Goal: Information Seeking & Learning: Learn about a topic

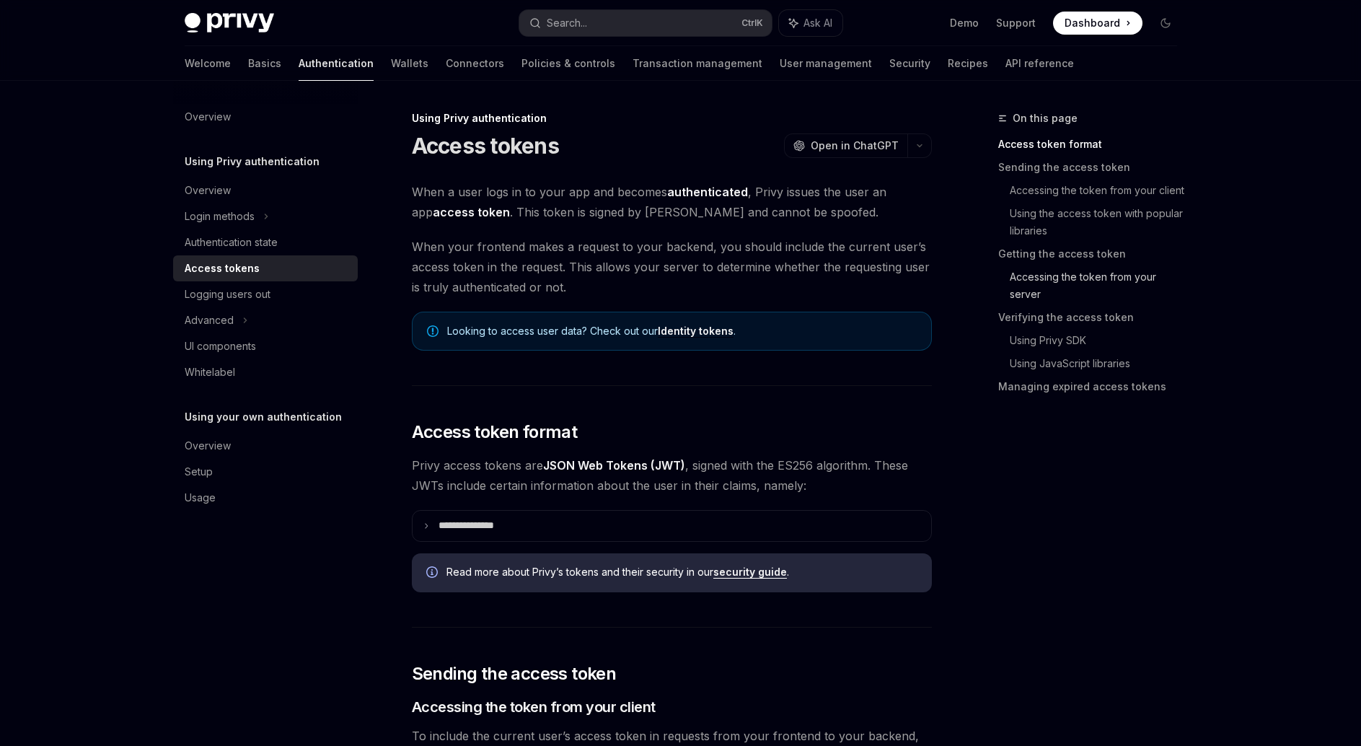
click at [1034, 279] on link "Accessing the token from your server" at bounding box center [1099, 285] width 179 height 40
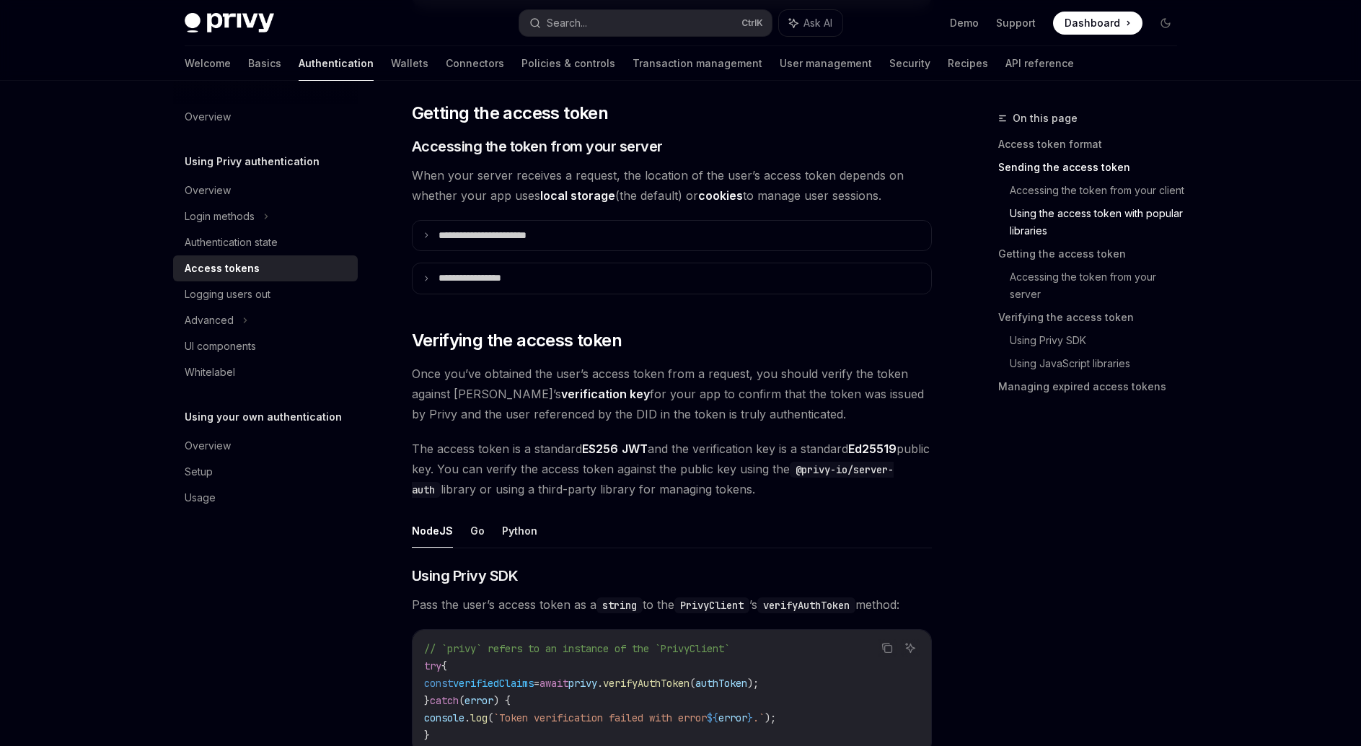
scroll to position [1852, 0]
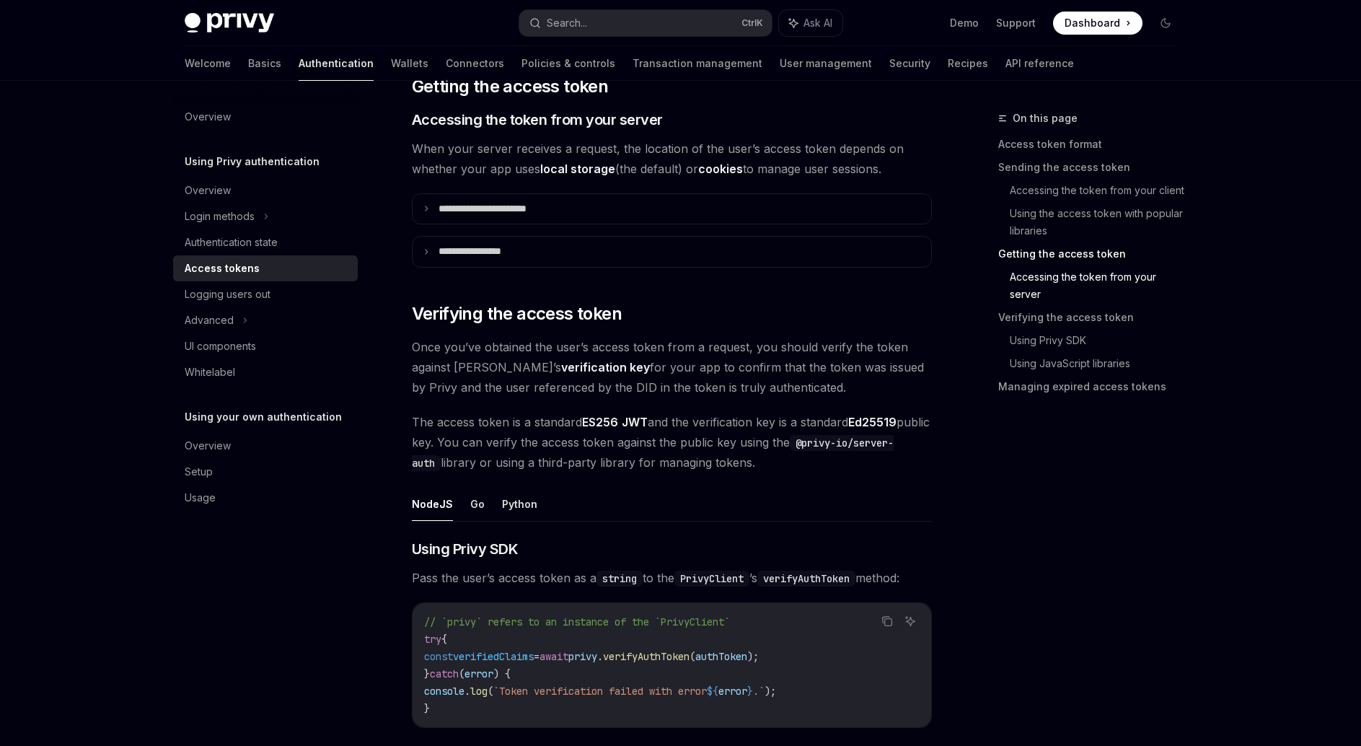
click at [480, 165] on span "When your server receives a request, the location of the user’s access token de…" at bounding box center [672, 158] width 520 height 40
click at [431, 172] on span "When your server receives a request, the location of the user’s access token de…" at bounding box center [672, 158] width 520 height 40
click at [467, 164] on span "When your server receives a request, the location of the user’s access token de…" at bounding box center [672, 158] width 520 height 40
click at [485, 264] on summary "**********" at bounding box center [672, 252] width 519 height 30
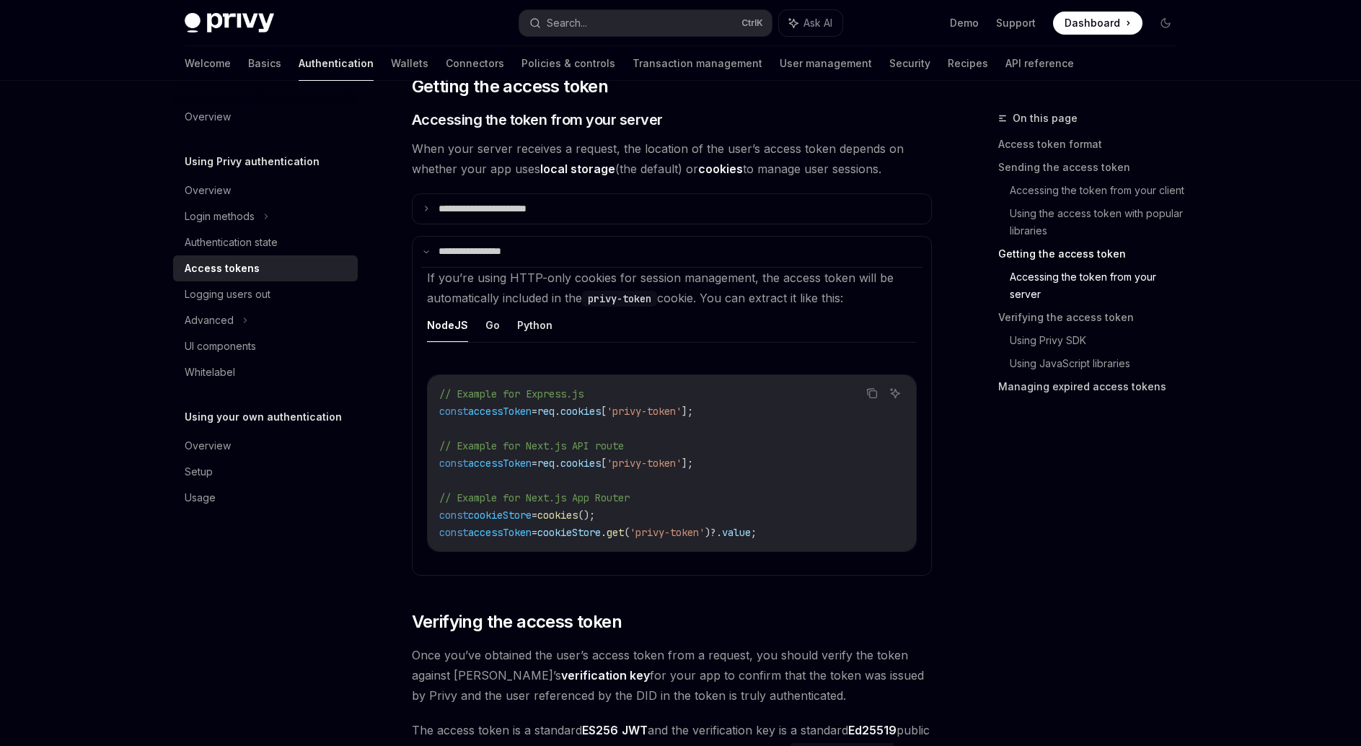
click at [1103, 392] on link "Managing expired access tokens" at bounding box center [1093, 386] width 190 height 23
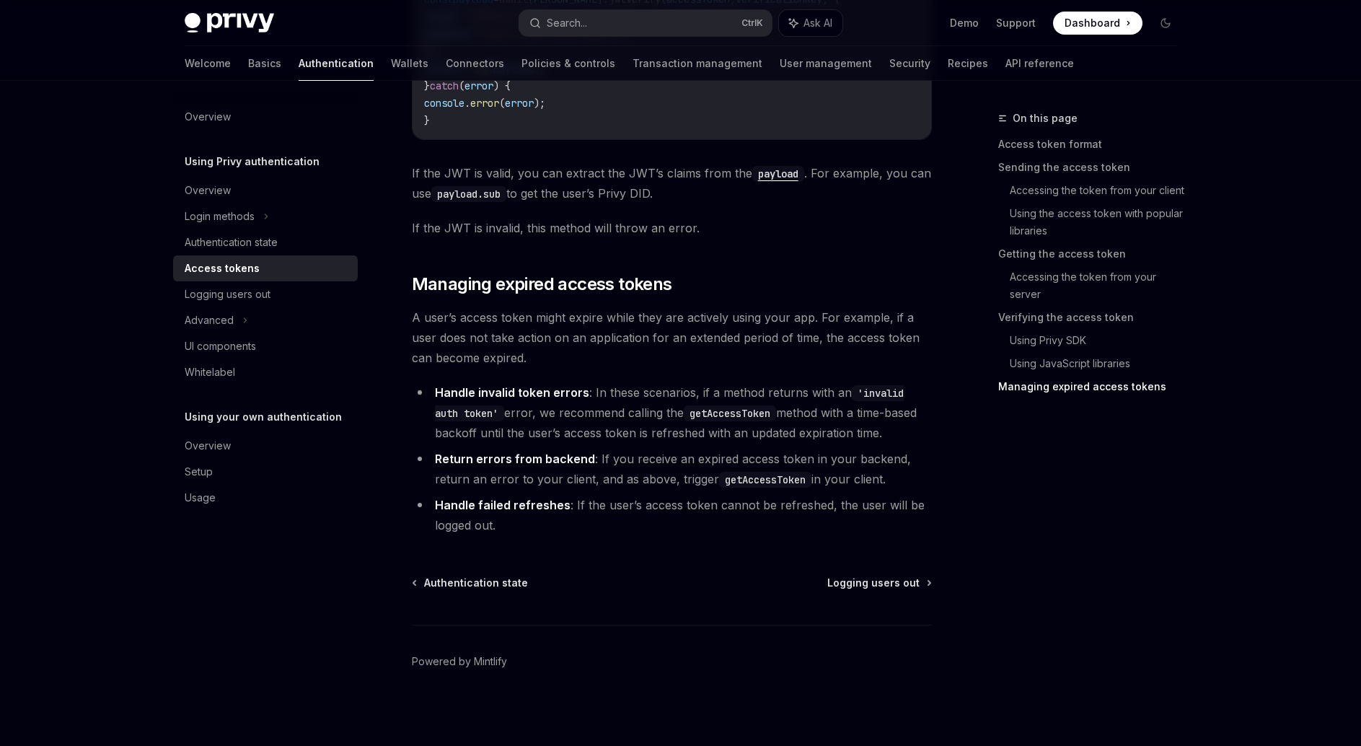
scroll to position [3951, 0]
click at [600, 345] on span "A user’s access token might expire while they are actively using your app. For …" at bounding box center [672, 334] width 520 height 61
click at [583, 349] on span "A user’s access token might expire while they are actively using your app. For …" at bounding box center [672, 334] width 520 height 61
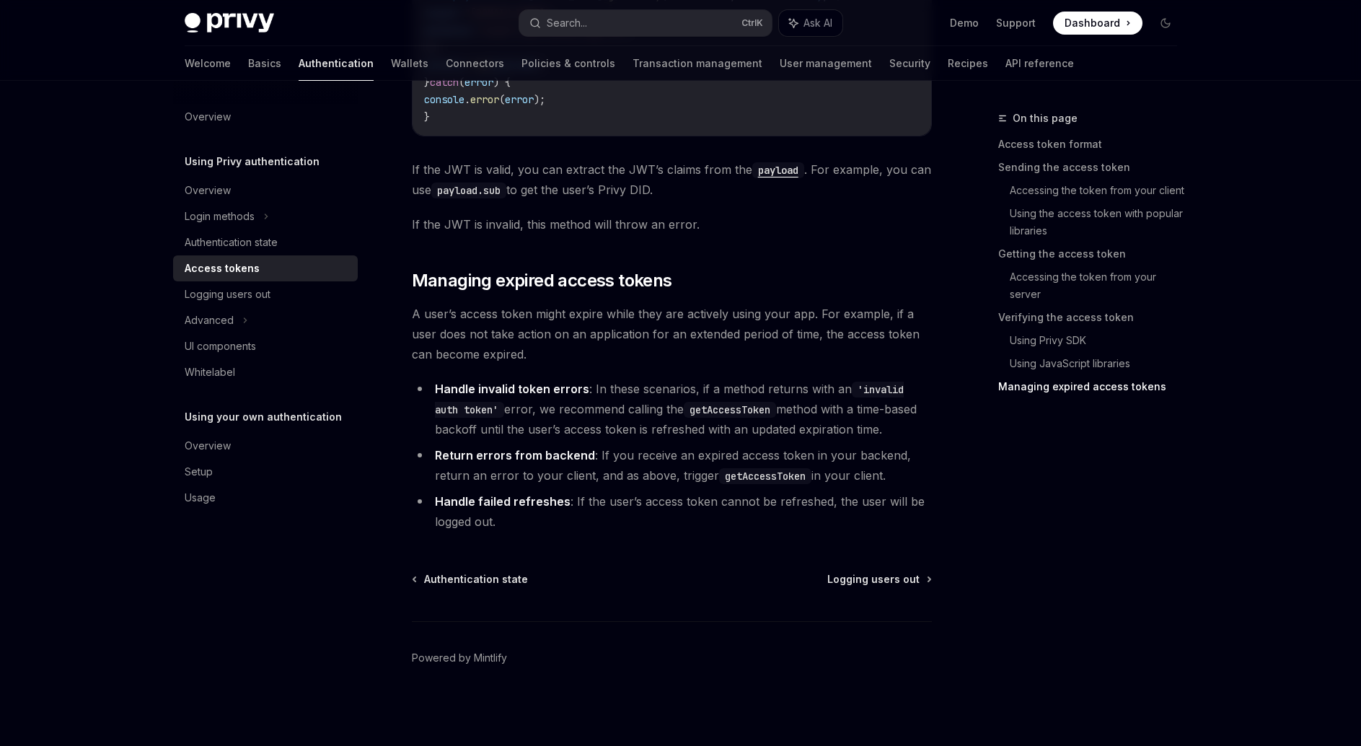
click at [583, 349] on span "A user’s access token might expire while they are actively using your app. For …" at bounding box center [672, 334] width 520 height 61
click at [253, 349] on div "UI components" at bounding box center [220, 346] width 71 height 17
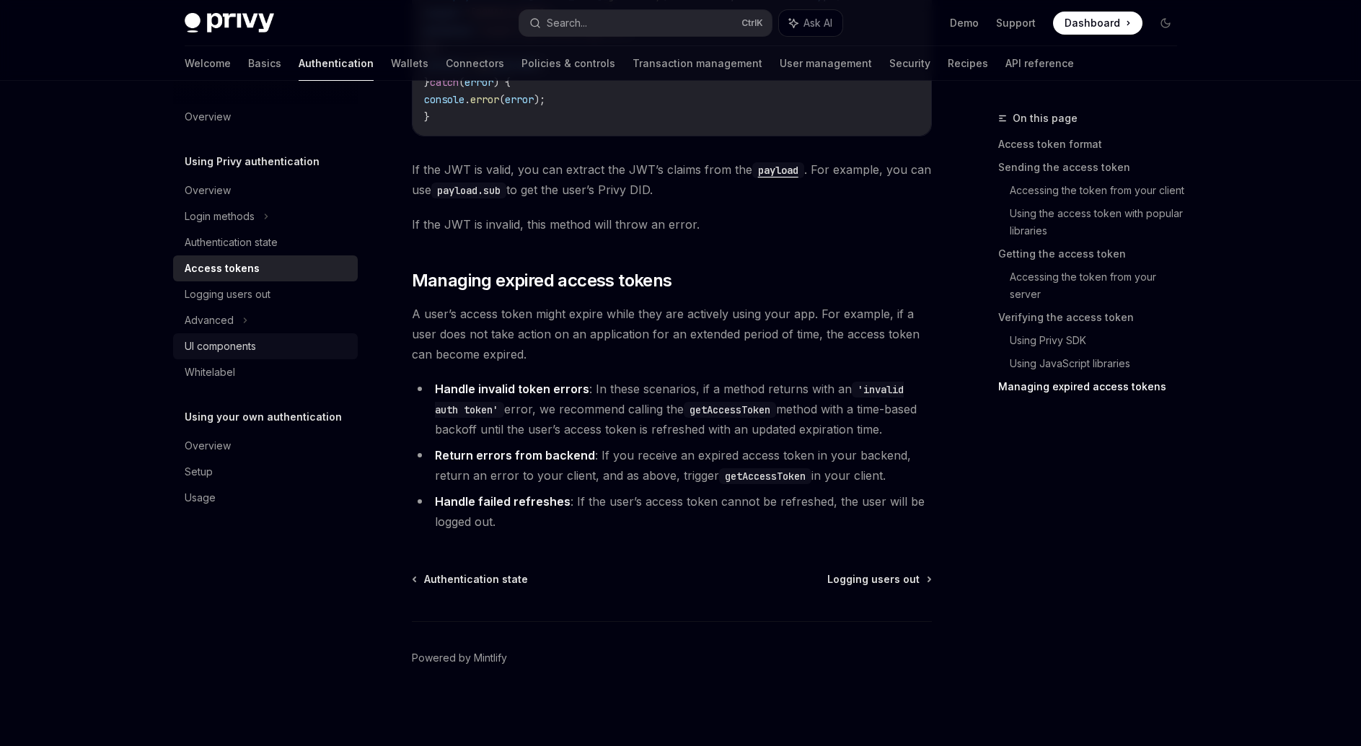
type textarea "*"
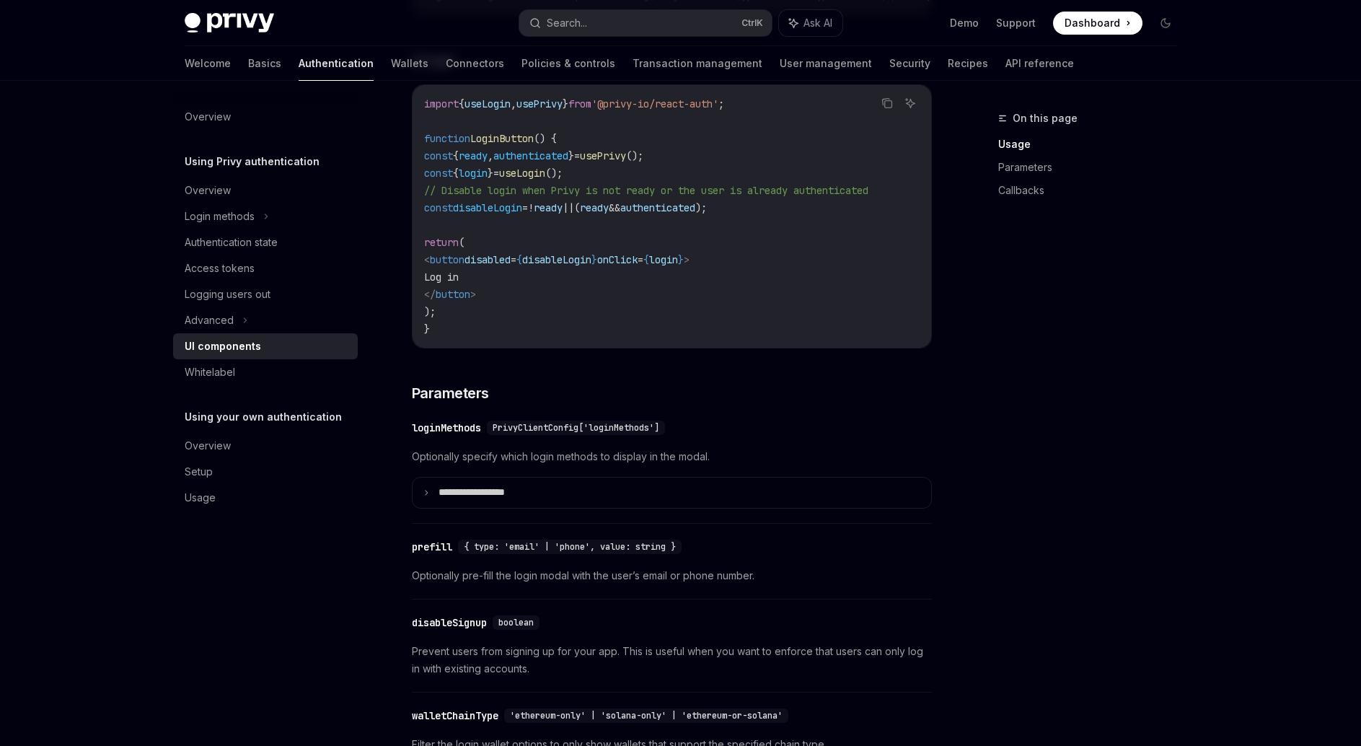
scroll to position [1010, 0]
